Goal: Transaction & Acquisition: Purchase product/service

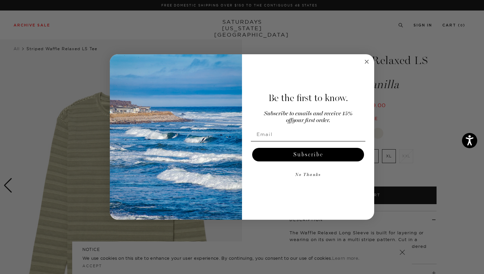
click at [370, 62] on circle "Close dialog" at bounding box center [367, 62] width 8 height 8
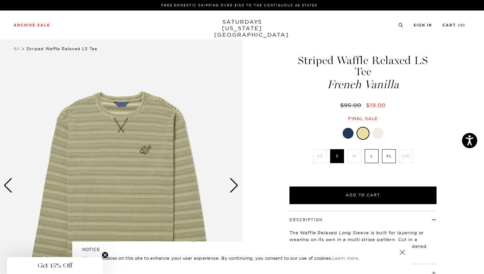
click at [349, 128] on div at bounding box center [348, 133] width 11 height 11
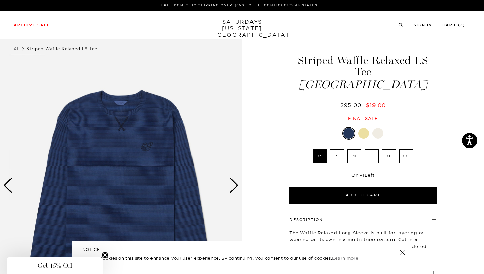
click at [232, 184] on div "Next slide" at bounding box center [233, 185] width 9 height 15
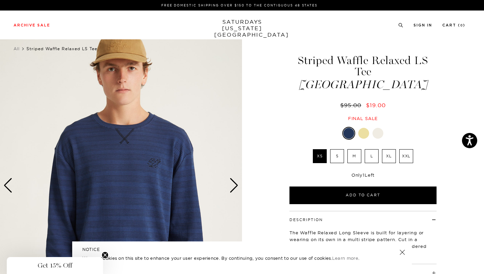
click at [232, 184] on div "Next slide" at bounding box center [233, 185] width 9 height 15
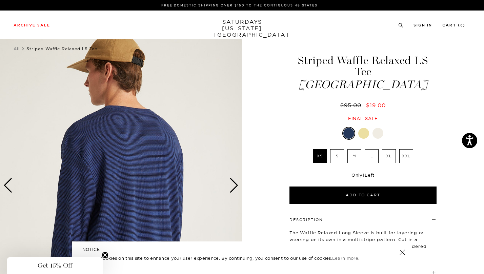
click at [232, 184] on div "Next slide" at bounding box center [233, 185] width 9 height 15
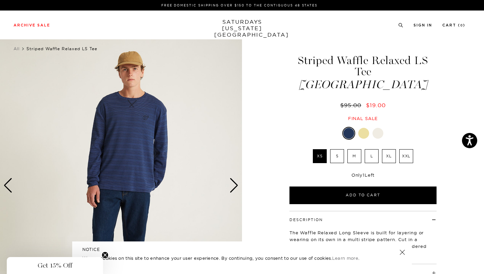
click at [379, 128] on div at bounding box center [377, 133] width 11 height 11
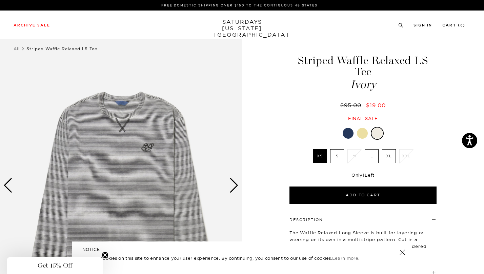
click at [233, 185] on div "Next slide" at bounding box center [233, 185] width 9 height 15
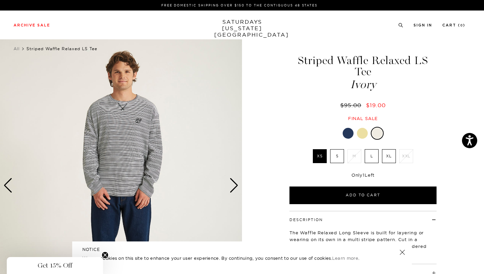
click at [233, 185] on div "Next slide" at bounding box center [233, 185] width 9 height 15
